Goal: Find specific page/section: Find specific page/section

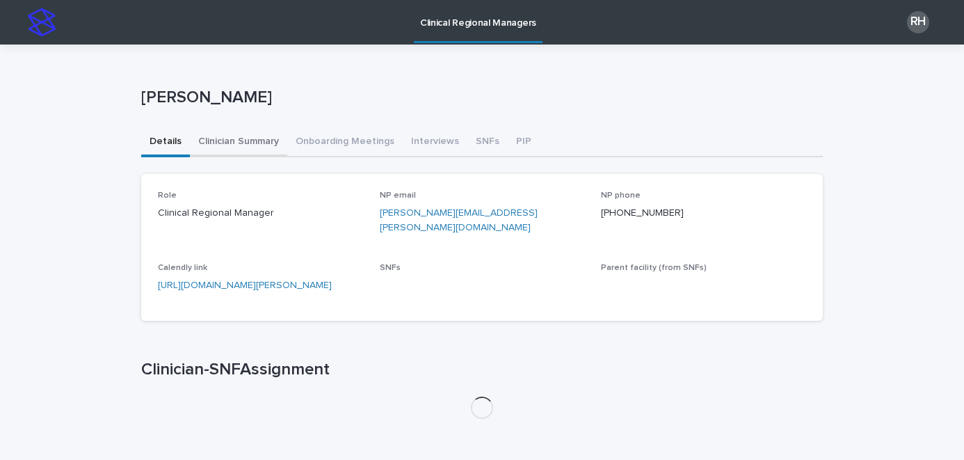
click at [255, 136] on button "Clinician Summary" at bounding box center [238, 142] width 97 height 29
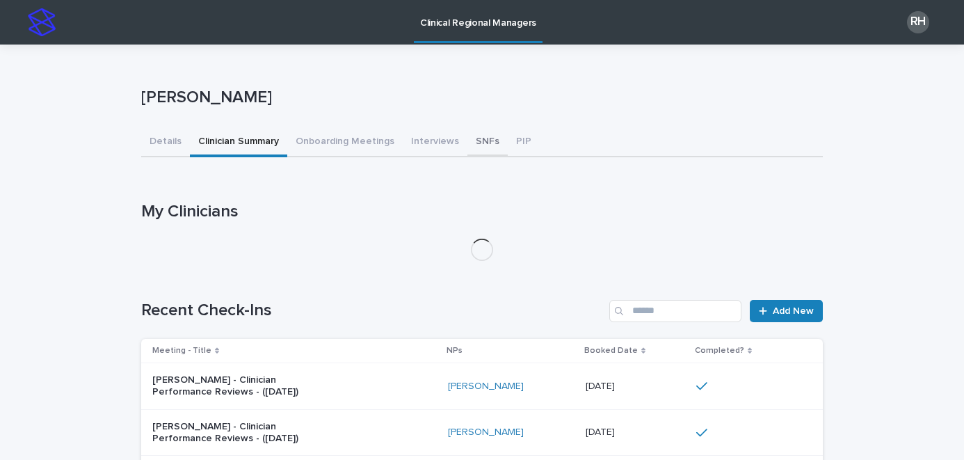
click at [468, 136] on button "SNFs" at bounding box center [488, 142] width 40 height 29
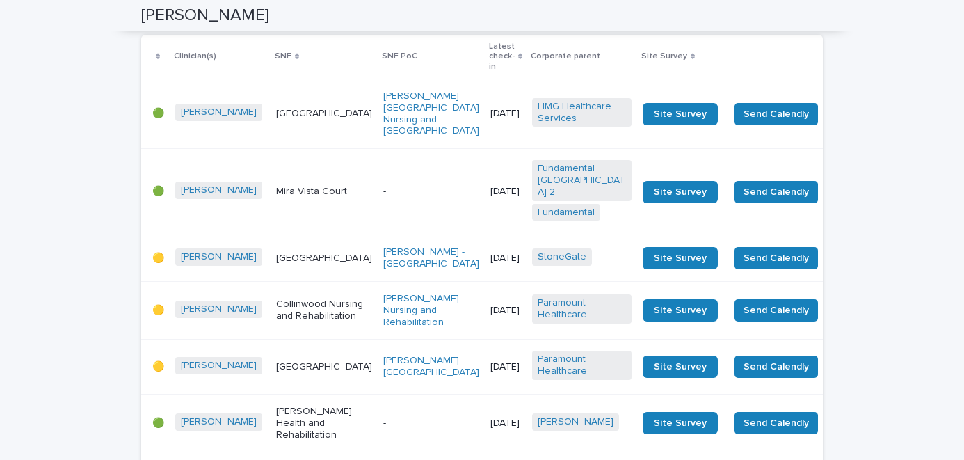
scroll to position [2328, 0]
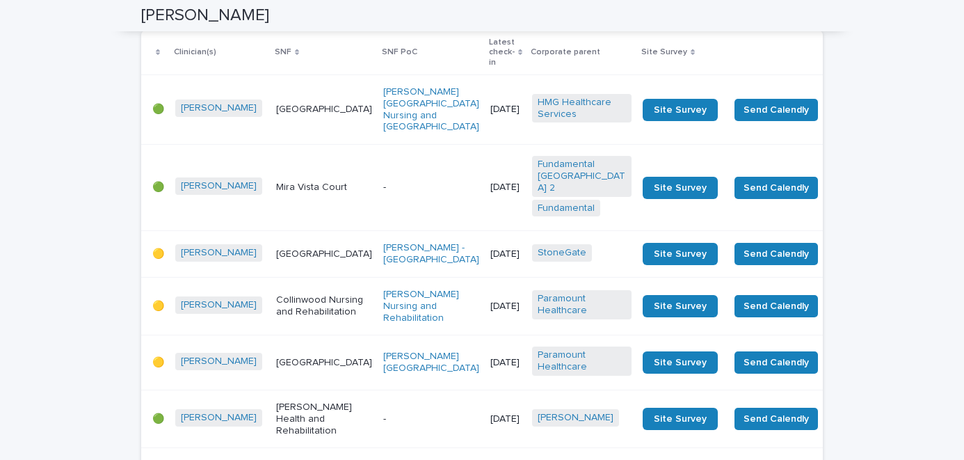
click at [781, 14] on input "Search" at bounding box center [757, 3] width 132 height 22
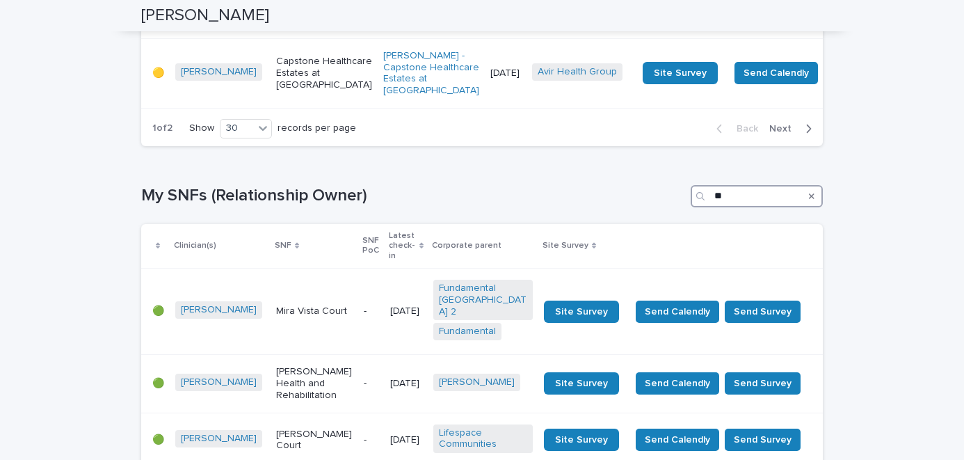
type input "*"
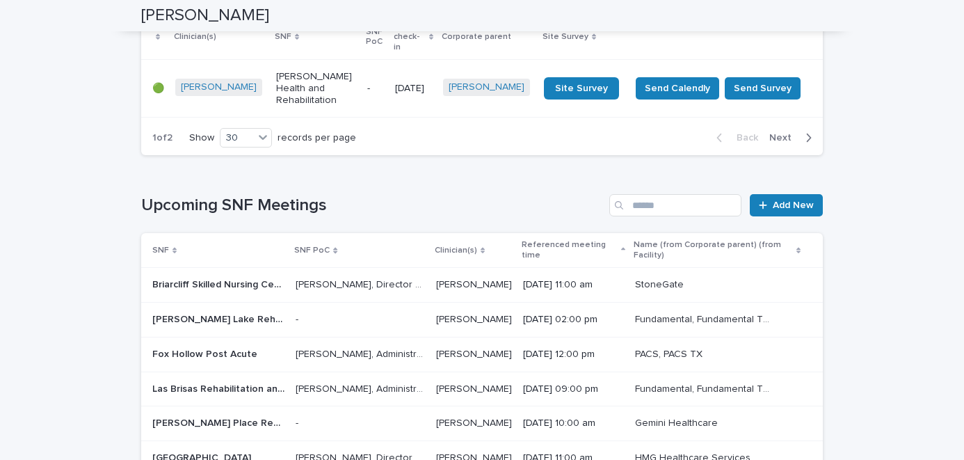
scroll to position [2349, 0]
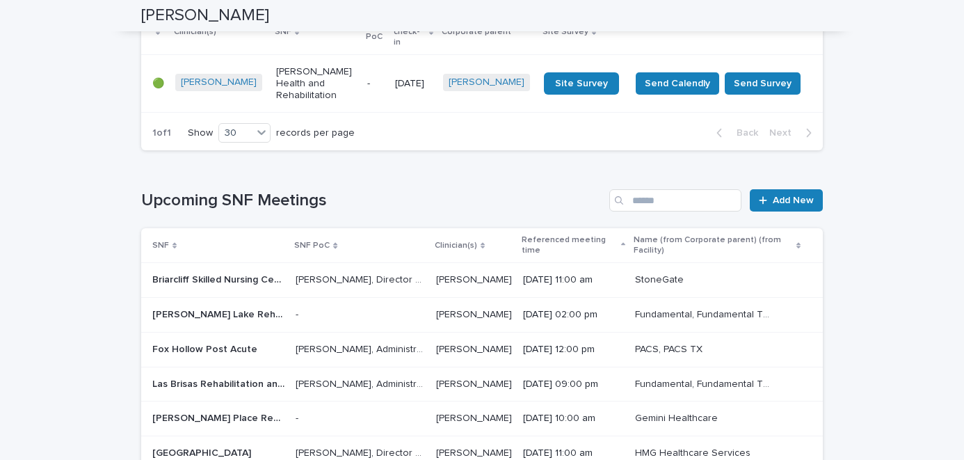
type input "******"
